Goal: Navigation & Orientation: Find specific page/section

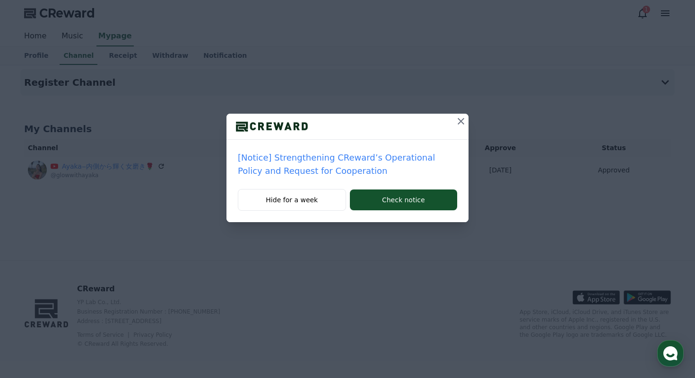
click at [458, 123] on icon at bounding box center [461, 120] width 11 height 11
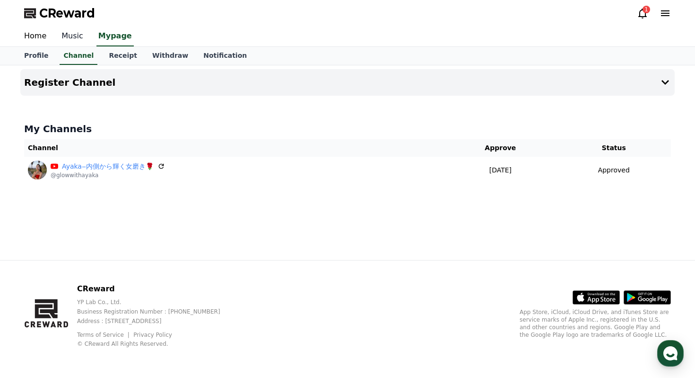
click at [73, 36] on link "Music" at bounding box center [72, 36] width 37 height 20
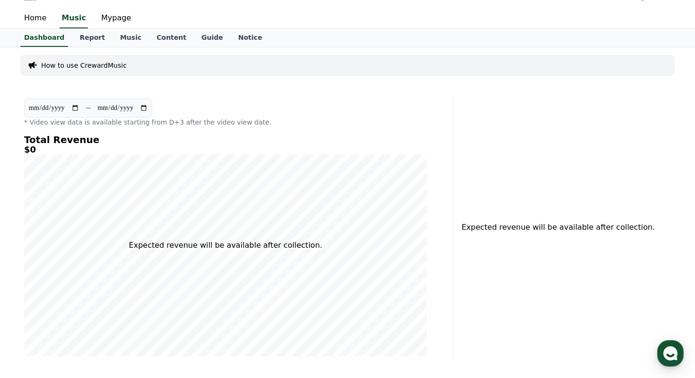
scroll to position [19, 0]
click at [123, 38] on link "Music" at bounding box center [131, 37] width 36 height 18
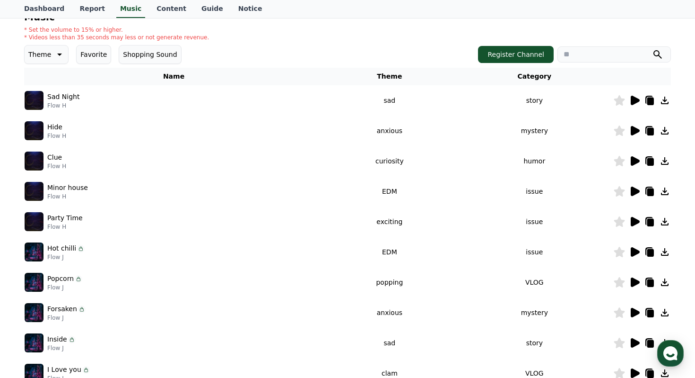
scroll to position [263, 0]
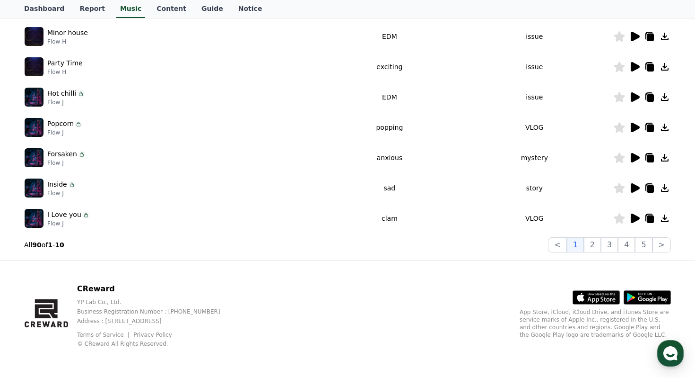
click at [652, 218] on icon at bounding box center [651, 219] width 7 height 8
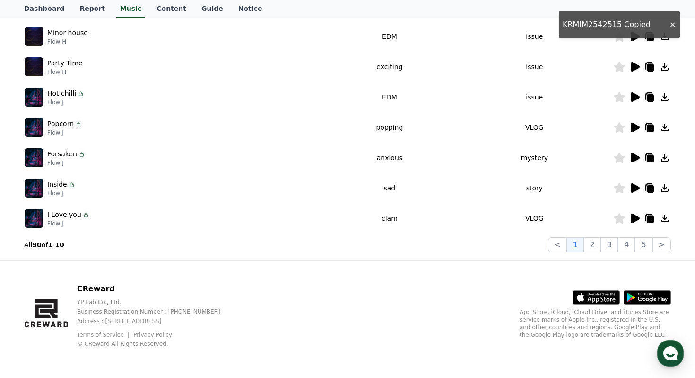
click at [665, 217] on icon at bounding box center [665, 218] width 8 height 8
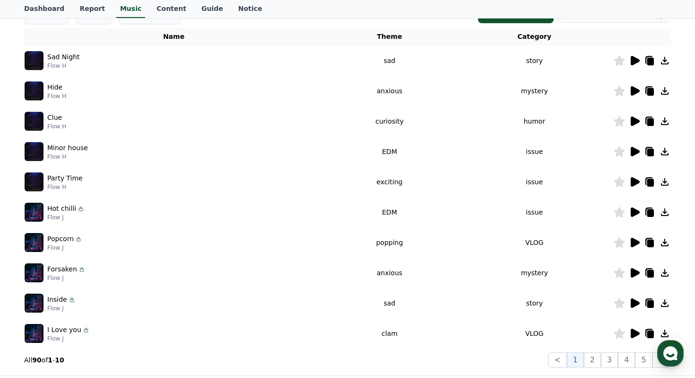
scroll to position [0, 0]
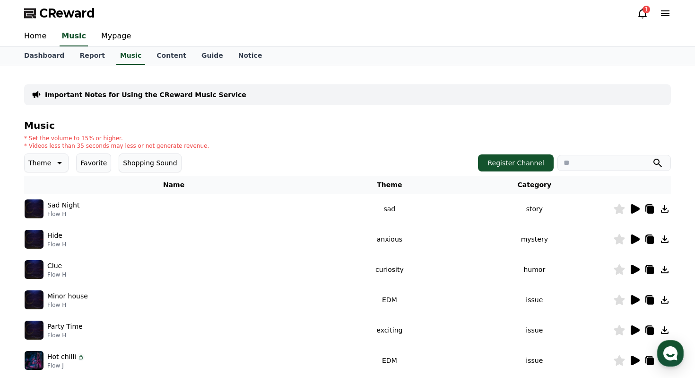
click at [646, 6] on div "1" at bounding box center [647, 10] width 8 height 8
